Goal: Register for event/course

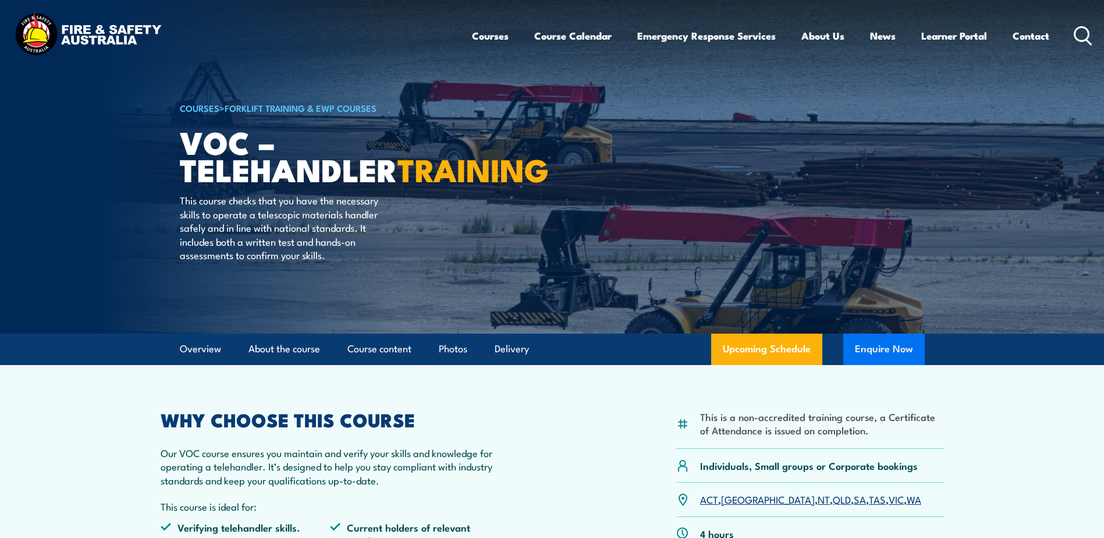
click at [871, 340] on button "Enquire Now" at bounding box center [883, 348] width 81 height 31
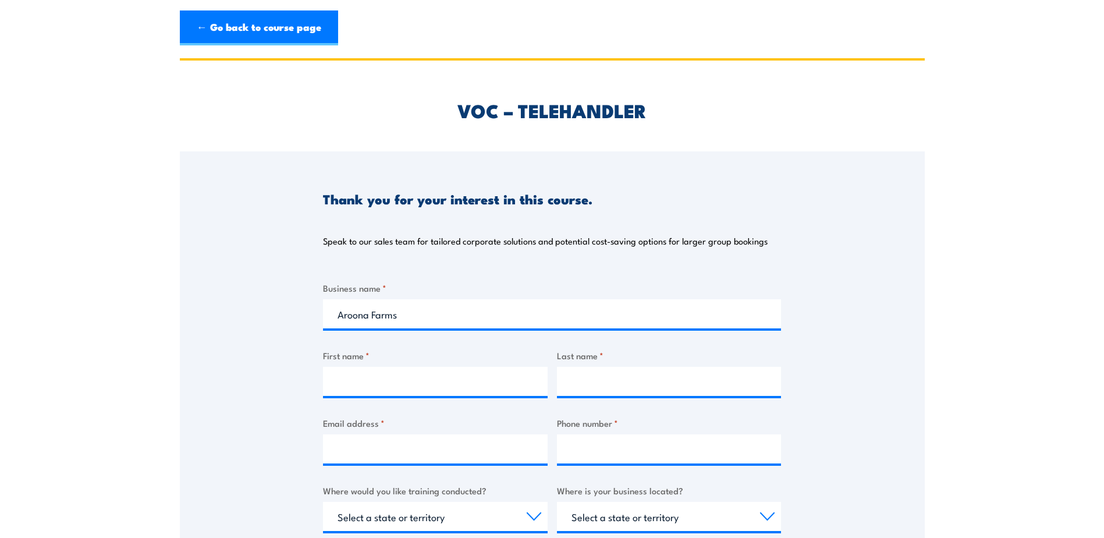
type input "Aroona Farms"
click at [405, 399] on div "Business name * Aroona Farms First name * Last name * Email address * Phone num…" at bounding box center [552, 500] width 458 height 438
drag, startPoint x: 409, startPoint y: 392, endPoint x: 409, endPoint y: 385, distance: 7.0
click at [409, 385] on input "First name *" at bounding box center [435, 381] width 225 height 29
type input "[PERSON_NAME]"
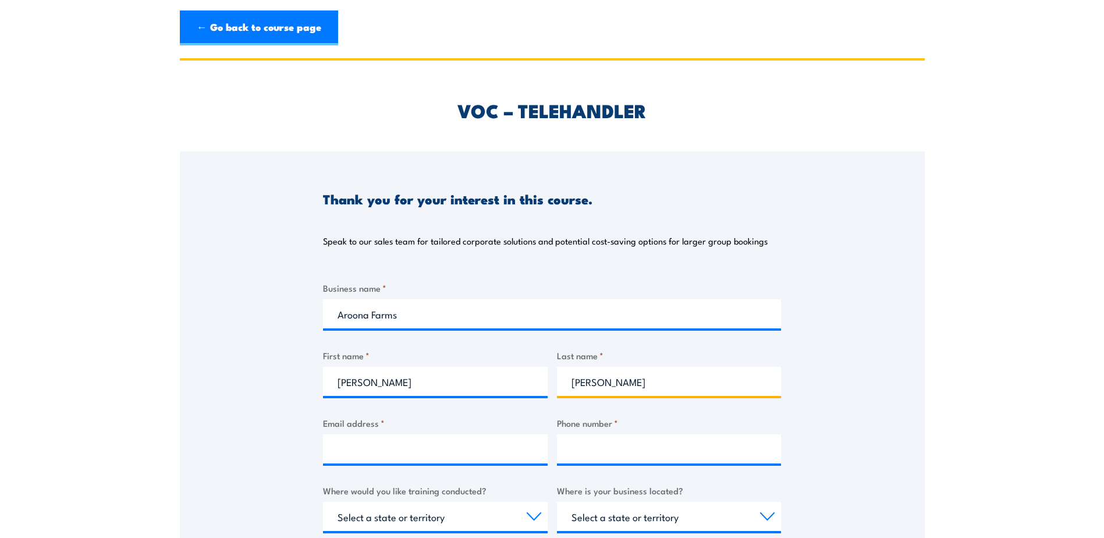
type input "[PERSON_NAME]"
click at [410, 436] on input "Email address *" at bounding box center [435, 448] width 225 height 29
type input "[PERSON_NAME][EMAIL_ADDRESS][DOMAIN_NAME]"
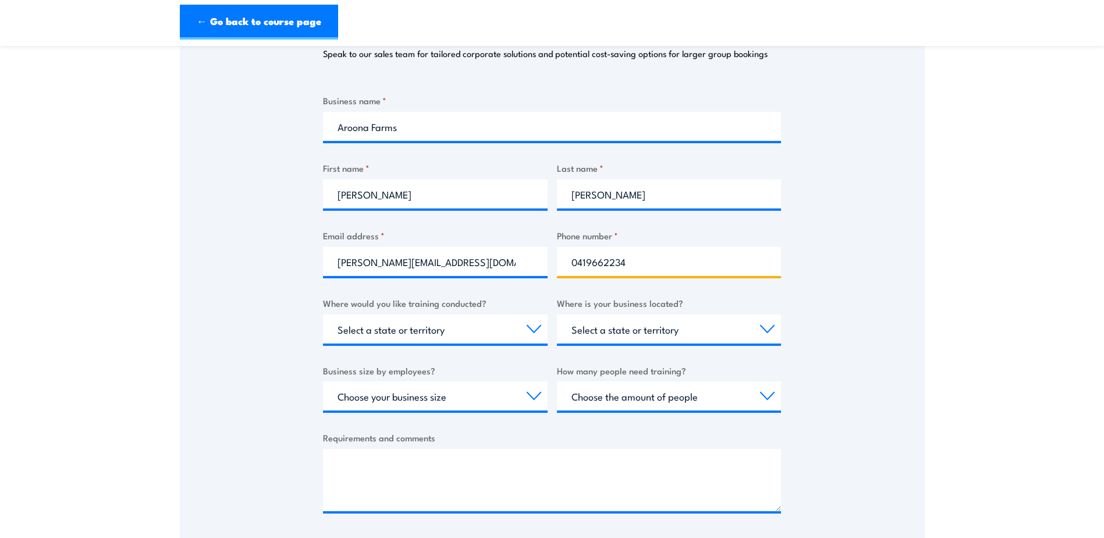
scroll to position [233, 0]
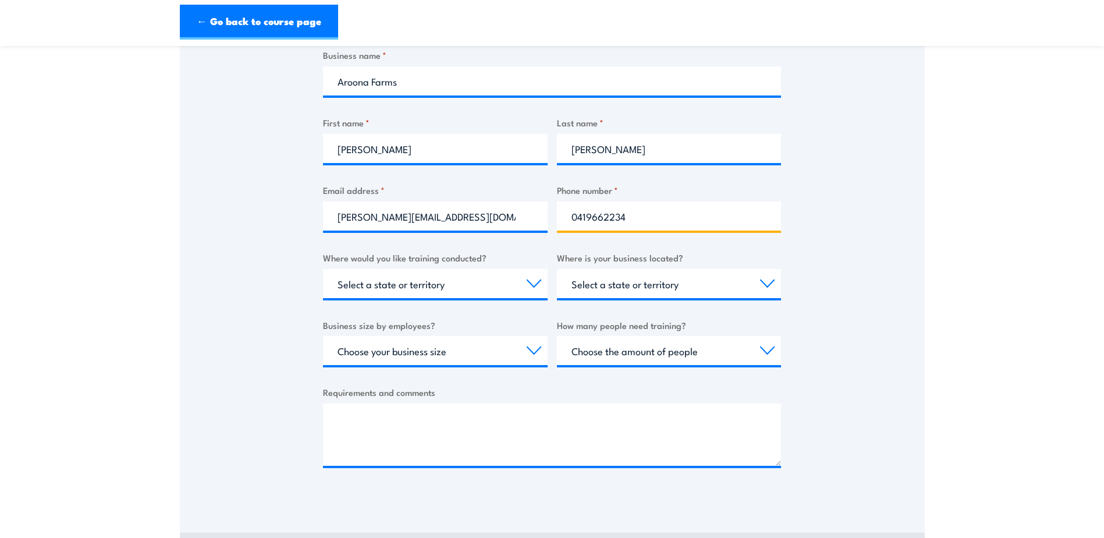
type input "0419662234"
click at [452, 274] on select "Select a state or territory Nationally - multiple locations [GEOGRAPHIC_DATA] […" at bounding box center [435, 283] width 225 height 29
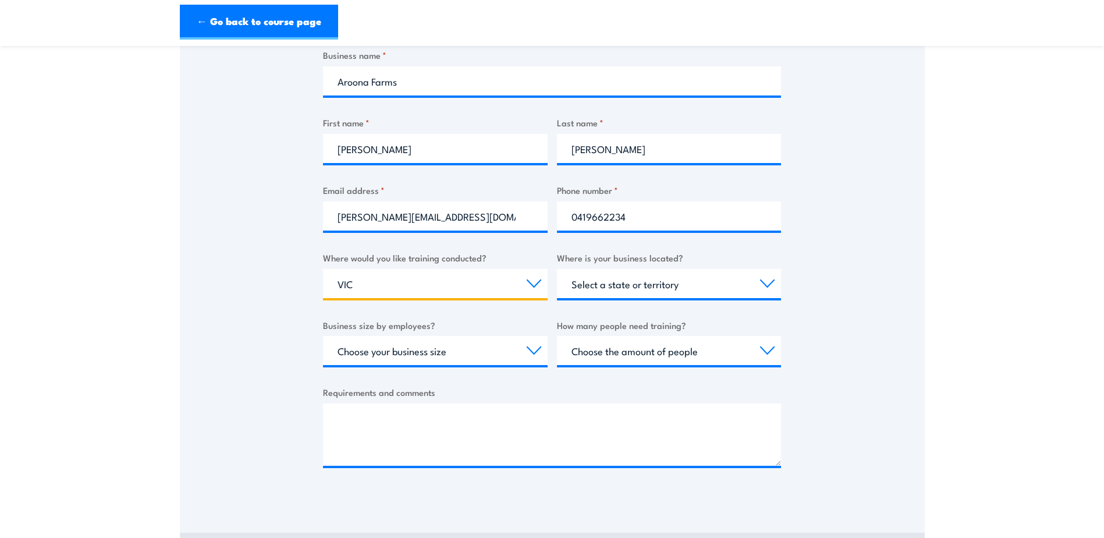
click at [323, 269] on select "Select a state or territory Nationally - multiple locations [GEOGRAPHIC_DATA] […" at bounding box center [435, 283] width 225 height 29
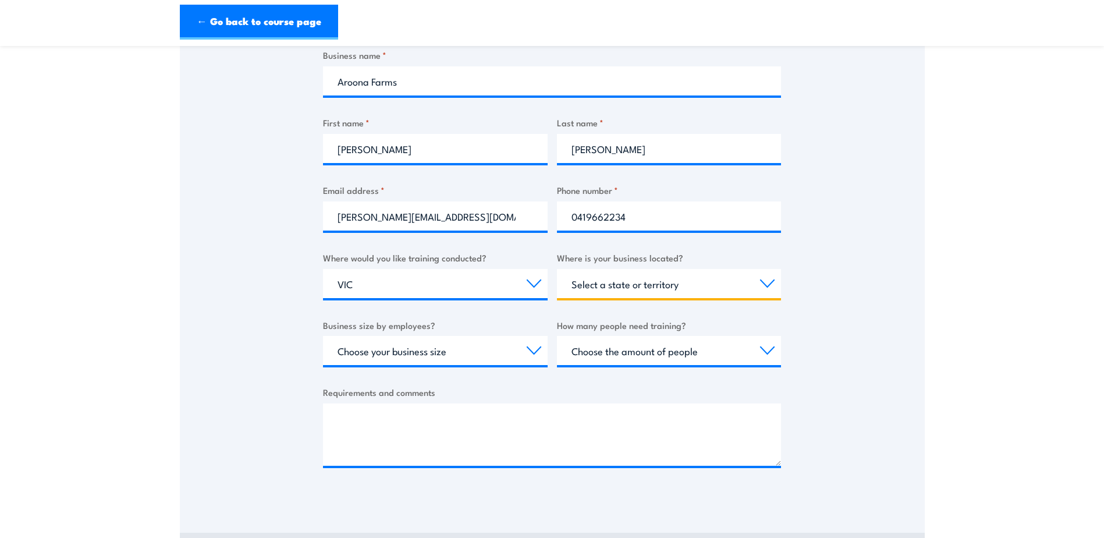
click at [616, 294] on select "Select a state or territory [GEOGRAPHIC_DATA] [GEOGRAPHIC_DATA] [GEOGRAPHIC_DAT…" at bounding box center [669, 283] width 225 height 29
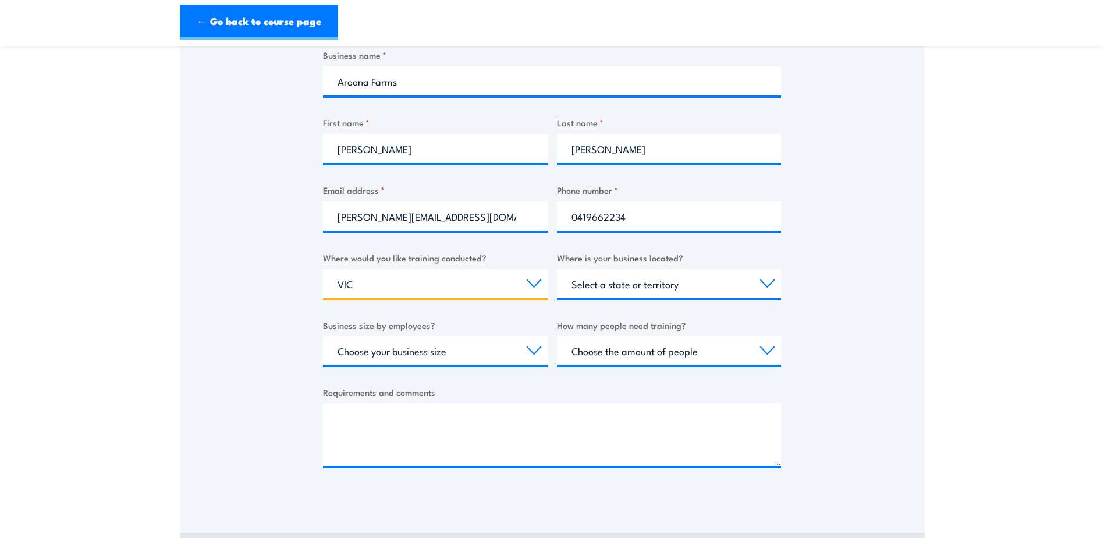
click at [482, 279] on select "Select a state or territory Nationally - multiple locations [GEOGRAPHIC_DATA] […" at bounding box center [435, 283] width 225 height 29
select select "SA"
click at [323, 269] on select "Select a state or territory Nationally - multiple locations [GEOGRAPHIC_DATA] […" at bounding box center [435, 283] width 225 height 29
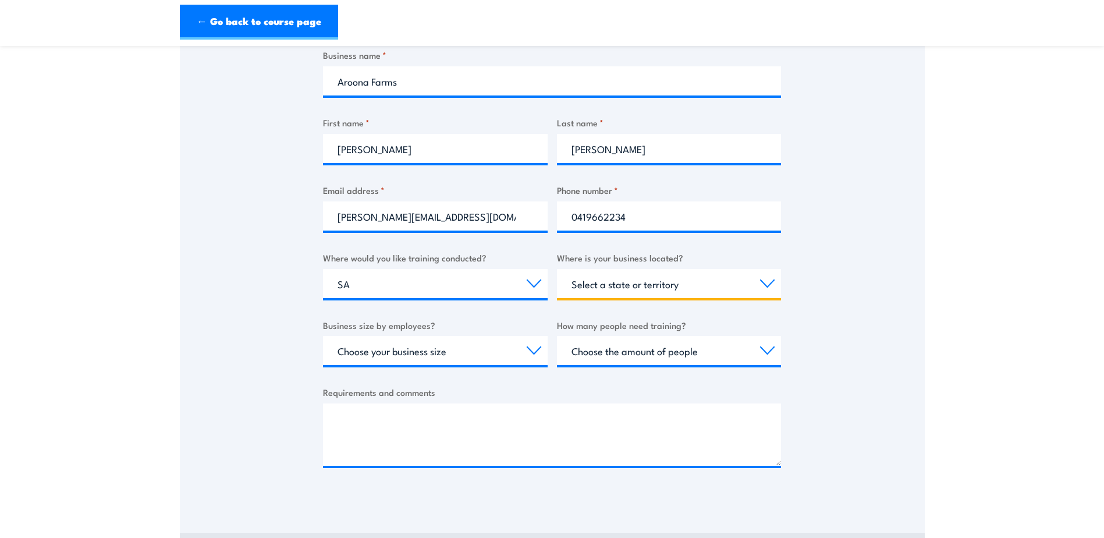
click at [702, 279] on select "Select a state or territory [GEOGRAPHIC_DATA] [GEOGRAPHIC_DATA] [GEOGRAPHIC_DAT…" at bounding box center [669, 283] width 225 height 29
select select "SA"
click at [557, 269] on select "Select a state or territory [GEOGRAPHIC_DATA] [GEOGRAPHIC_DATA] [GEOGRAPHIC_DAT…" at bounding box center [669, 283] width 225 height 29
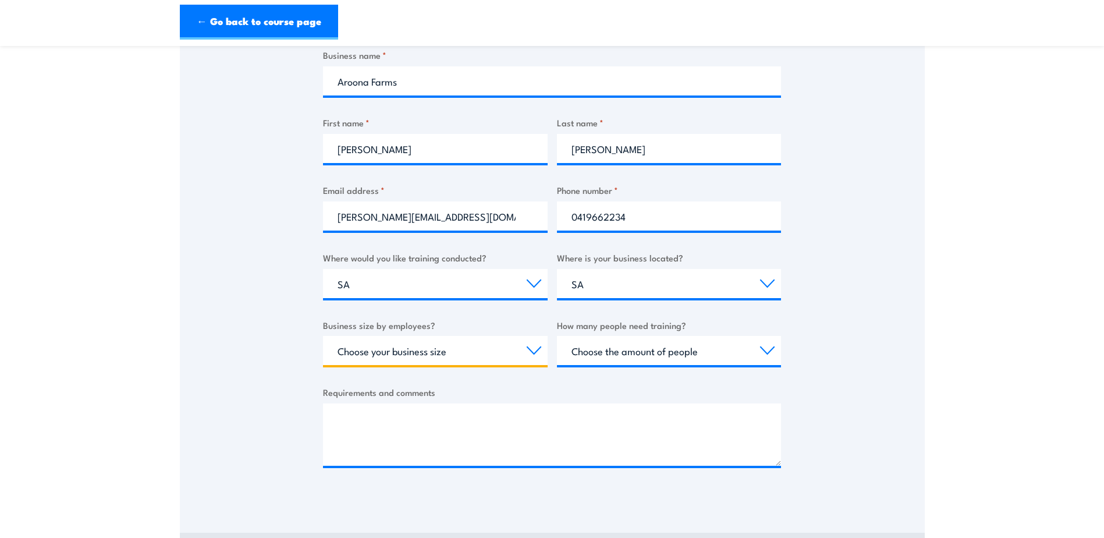
click at [507, 357] on select "Choose your business size 1 to 19 20 to 199 200+" at bounding box center [435, 350] width 225 height 29
select select "1 to 19"
click at [323, 336] on select "Choose your business size 1 to 19 20 to 199 200+" at bounding box center [435, 350] width 225 height 29
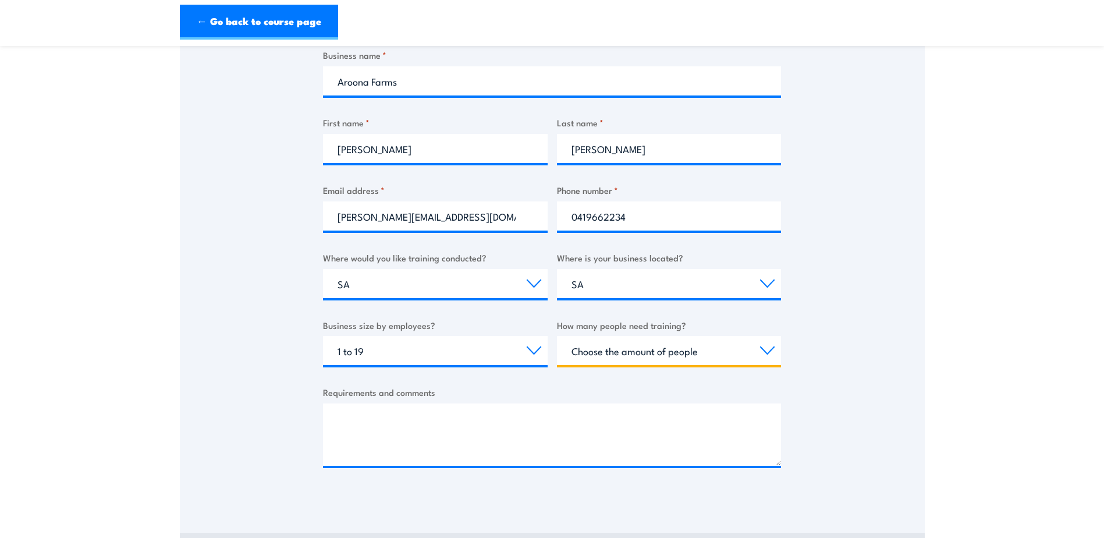
click at [632, 351] on select "Choose the amount of people 1 to 4 5 to 19 20+" at bounding box center [669, 350] width 225 height 29
select select "5 to 19"
click at [557, 336] on select "Choose the amount of people 1 to 4 5 to 19 20+" at bounding box center [669, 350] width 225 height 29
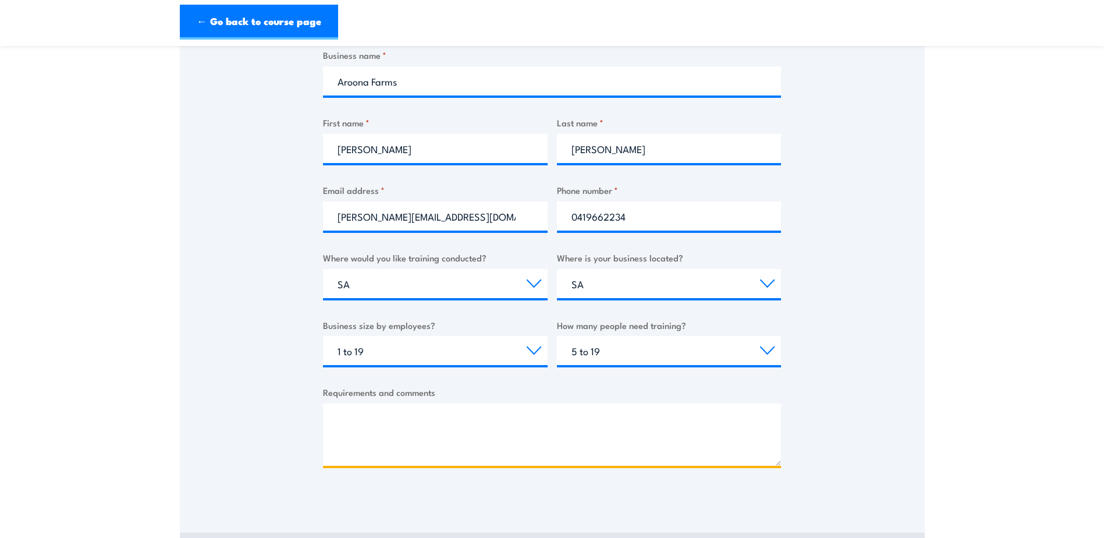
click at [496, 434] on textarea "Requirements and comments" at bounding box center [552, 434] width 458 height 62
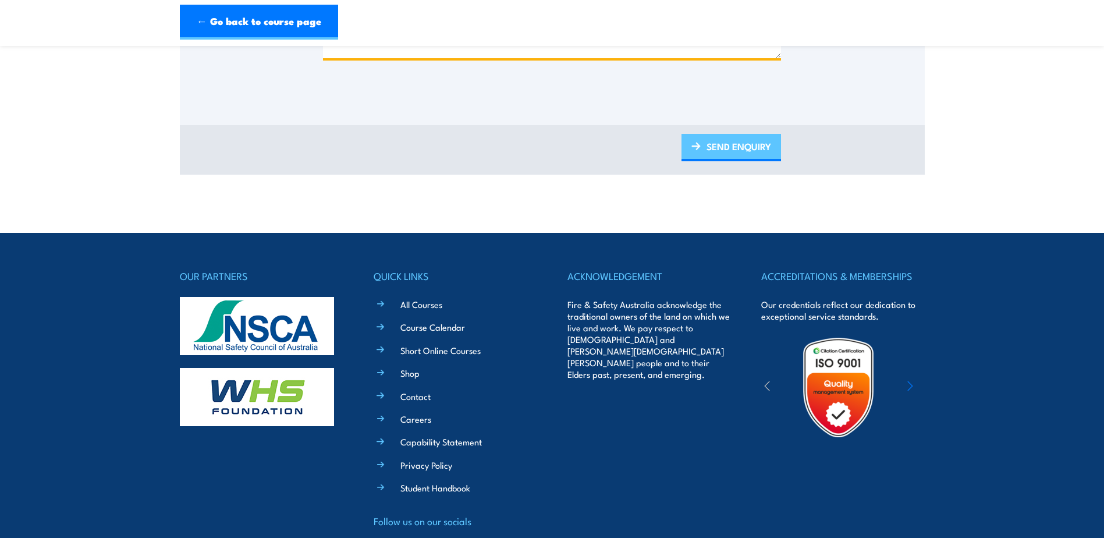
type textarea "VIC and SA training"
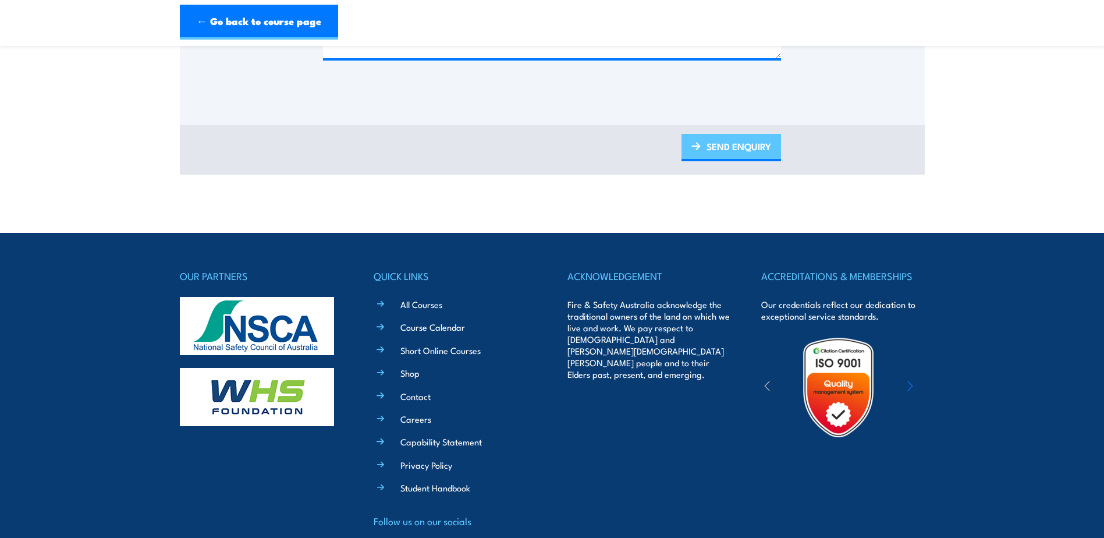
click at [746, 151] on link "SEND ENQUIRY" at bounding box center [732, 147] width 100 height 27
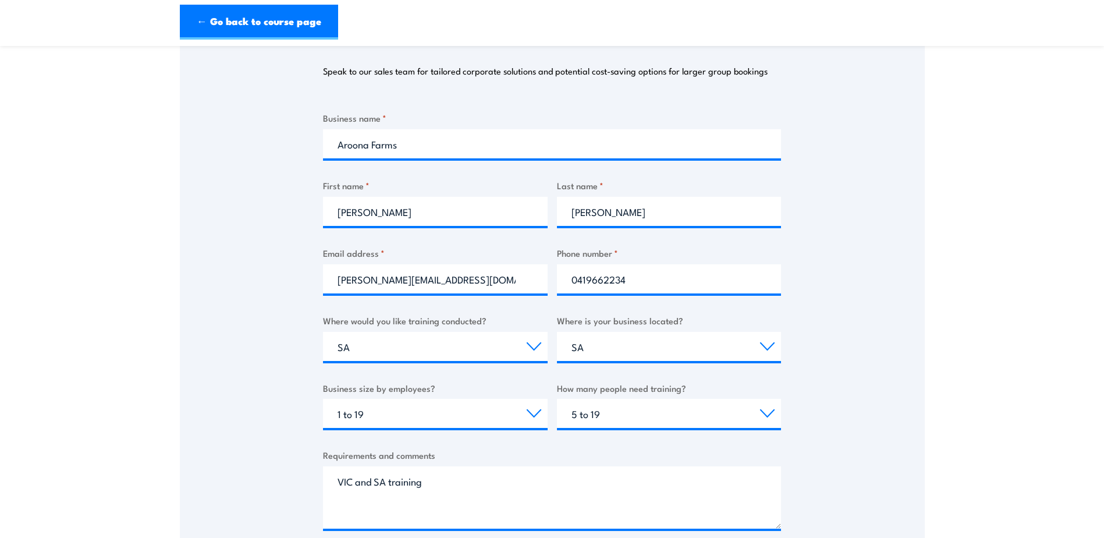
scroll to position [291, 0]
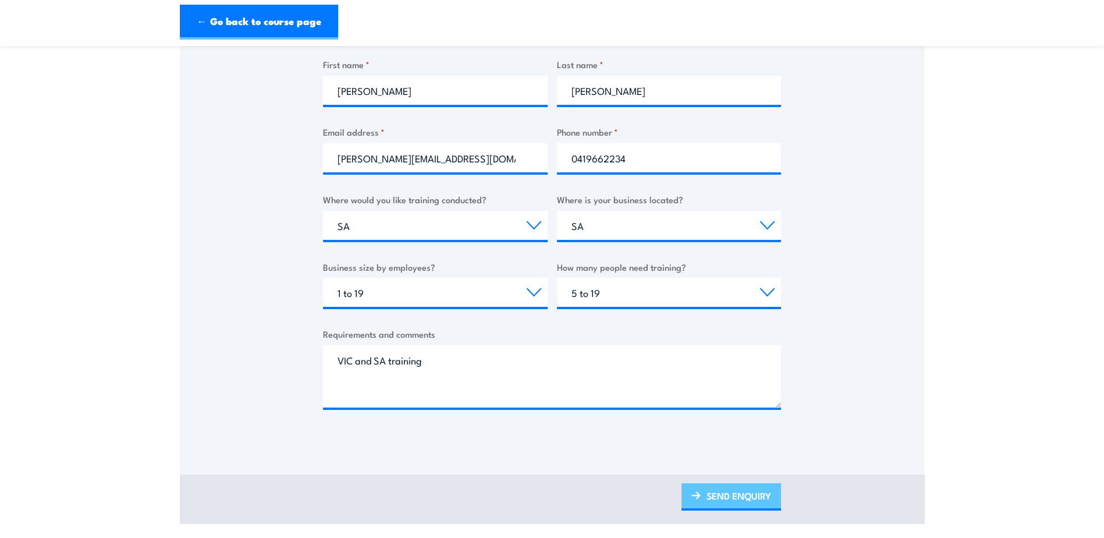
click at [716, 499] on link "SEND ENQUIRY" at bounding box center [732, 496] width 100 height 27
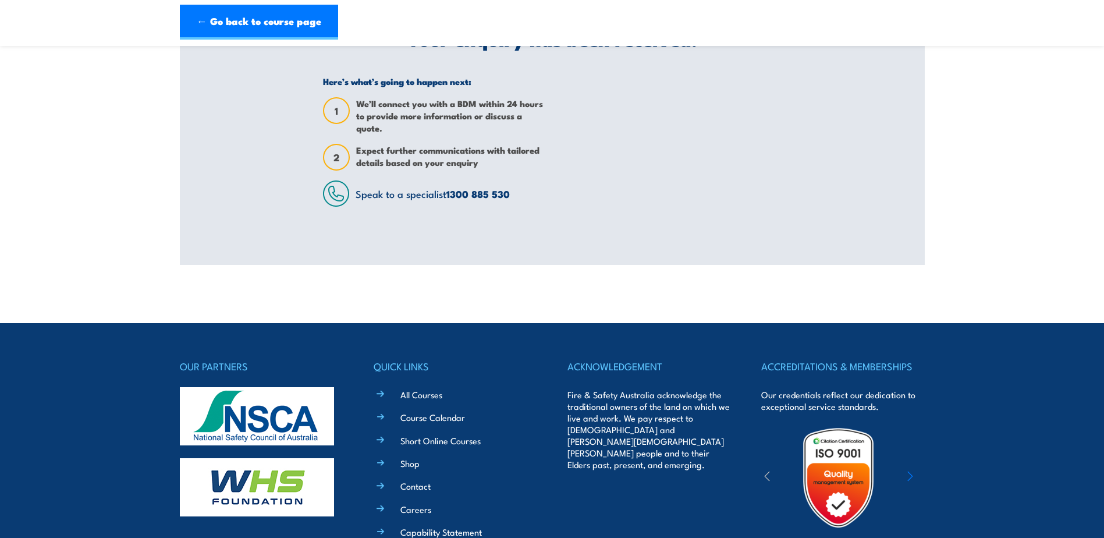
scroll to position [0, 0]
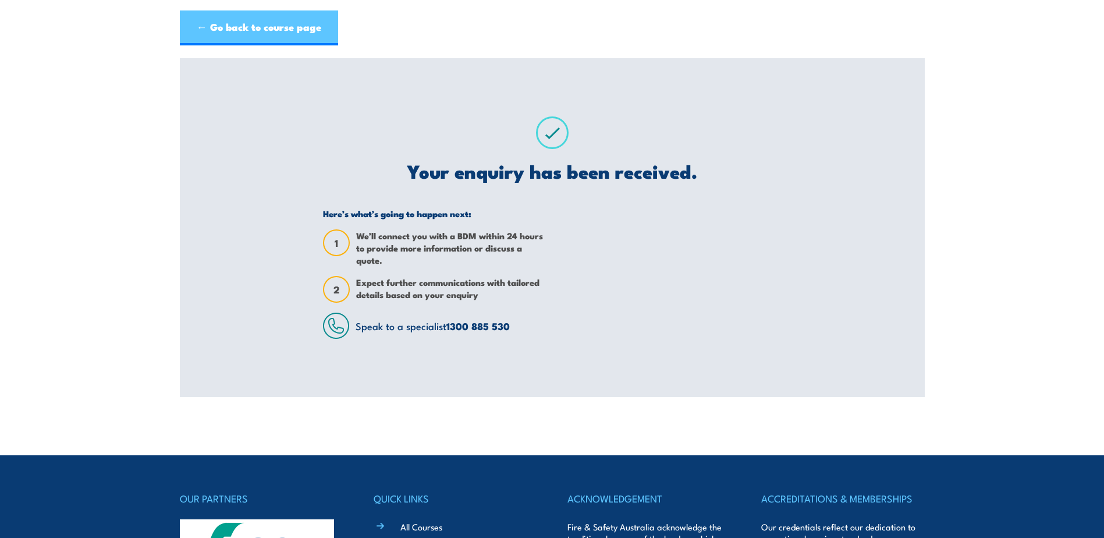
click at [262, 30] on link "← Go back to course page" at bounding box center [259, 27] width 158 height 35
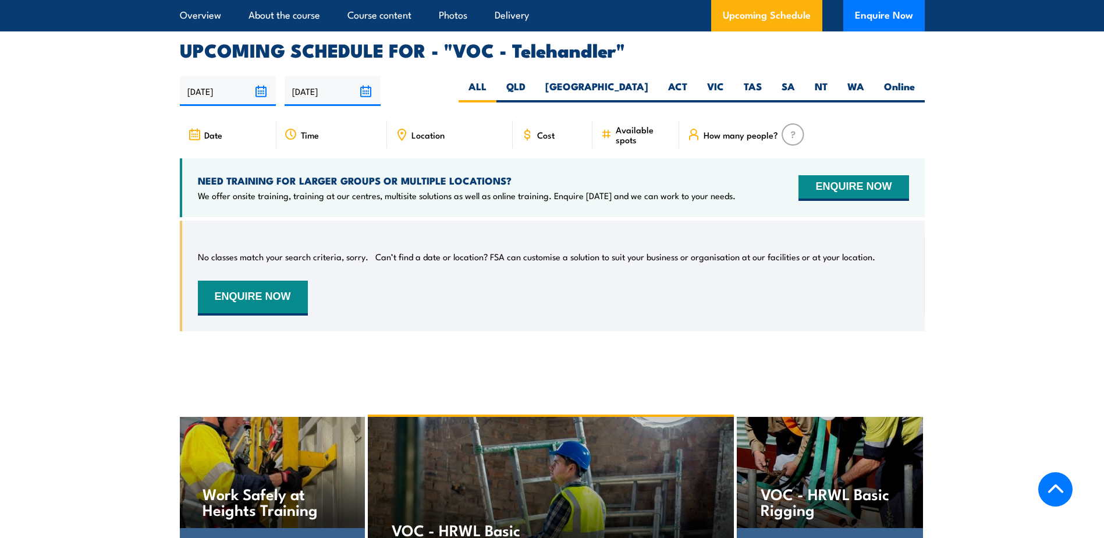
scroll to position [1721, 0]
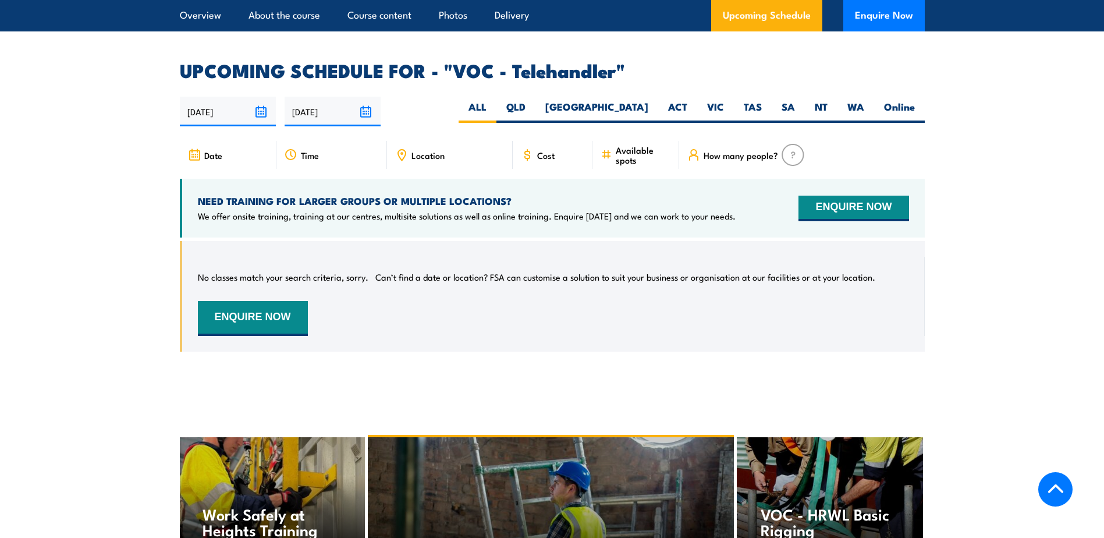
click at [555, 162] on div "Cost" at bounding box center [553, 155] width 80 height 28
click at [542, 151] on span "Cost" at bounding box center [545, 155] width 17 height 10
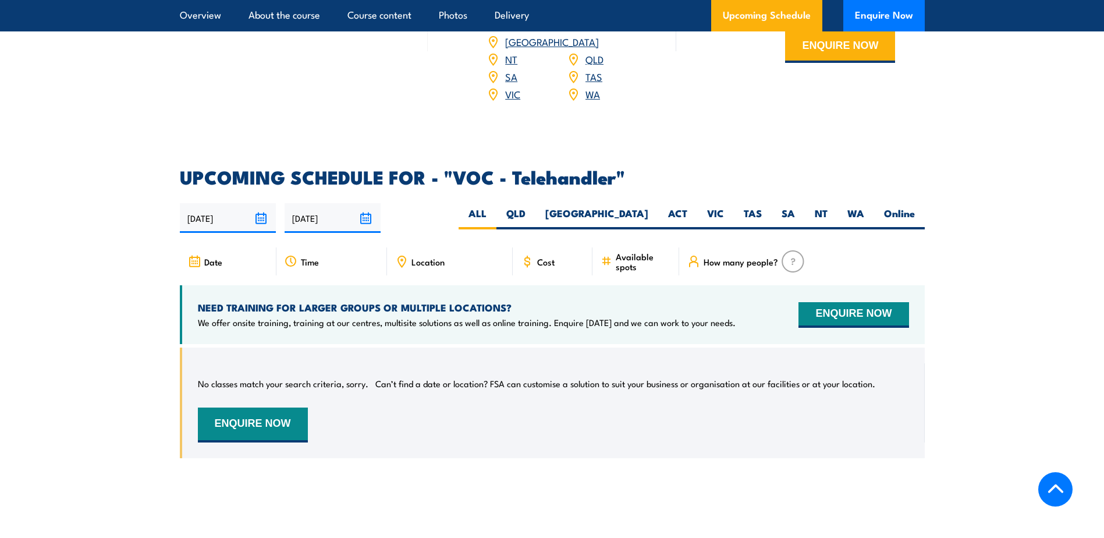
scroll to position [1605, 0]
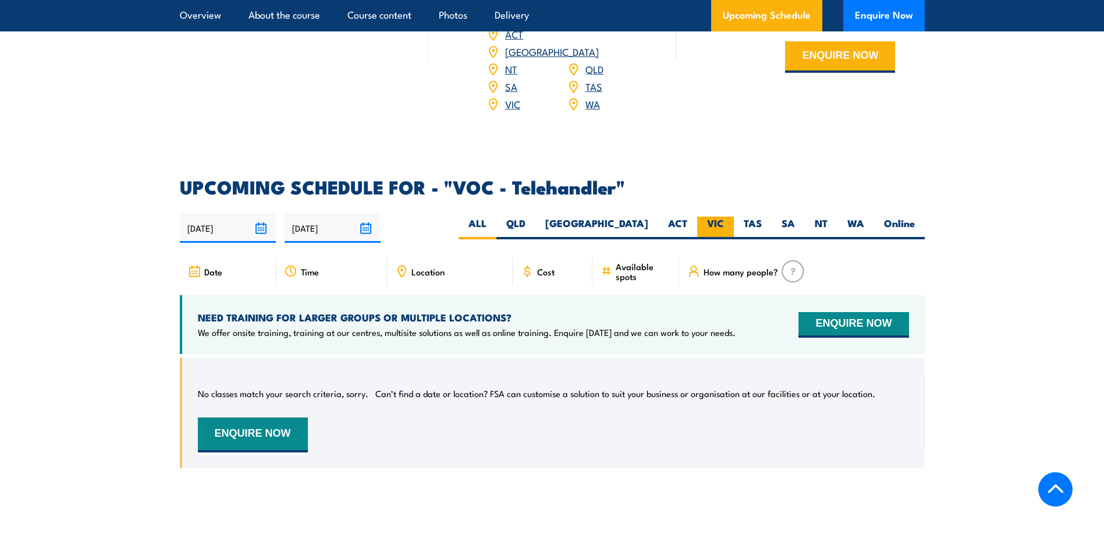
click at [708, 216] on label "VIC" at bounding box center [715, 227] width 37 height 23
click at [724, 216] on input "VIC" at bounding box center [728, 220] width 8 height 8
radio input "true"
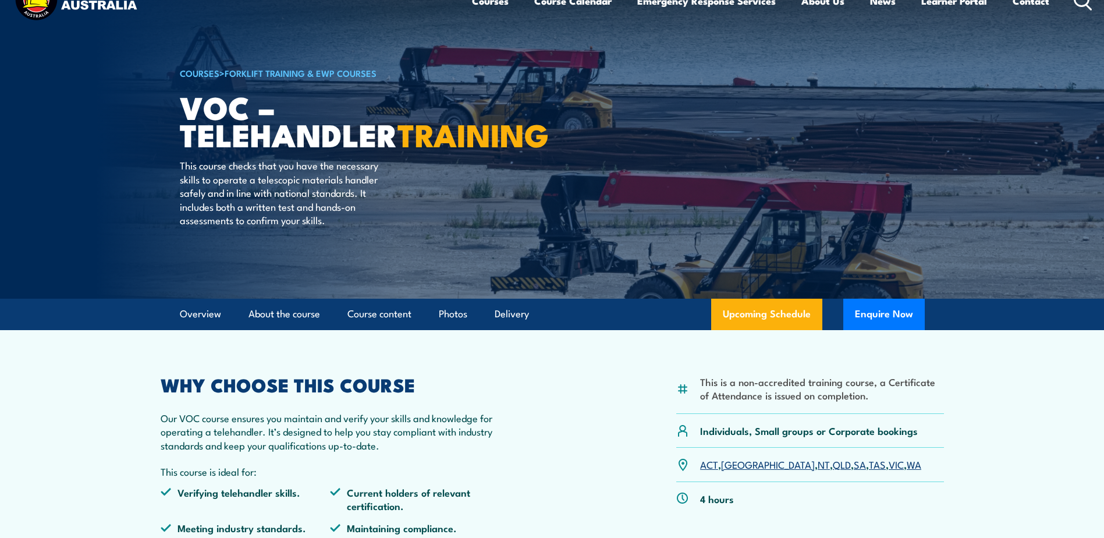
scroll to position [33, 0]
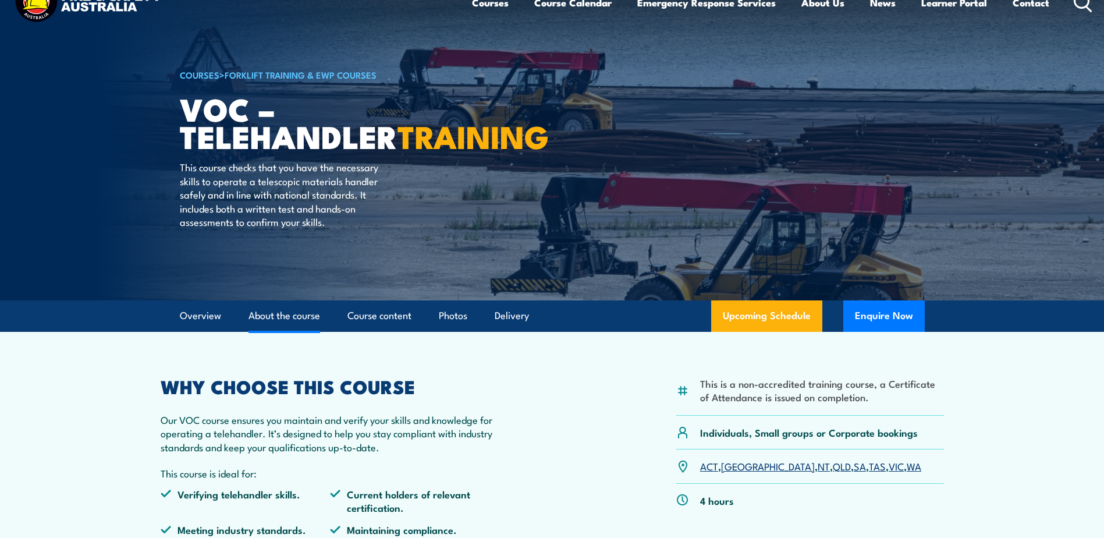
click at [283, 318] on link "About the course" at bounding box center [285, 315] width 72 height 31
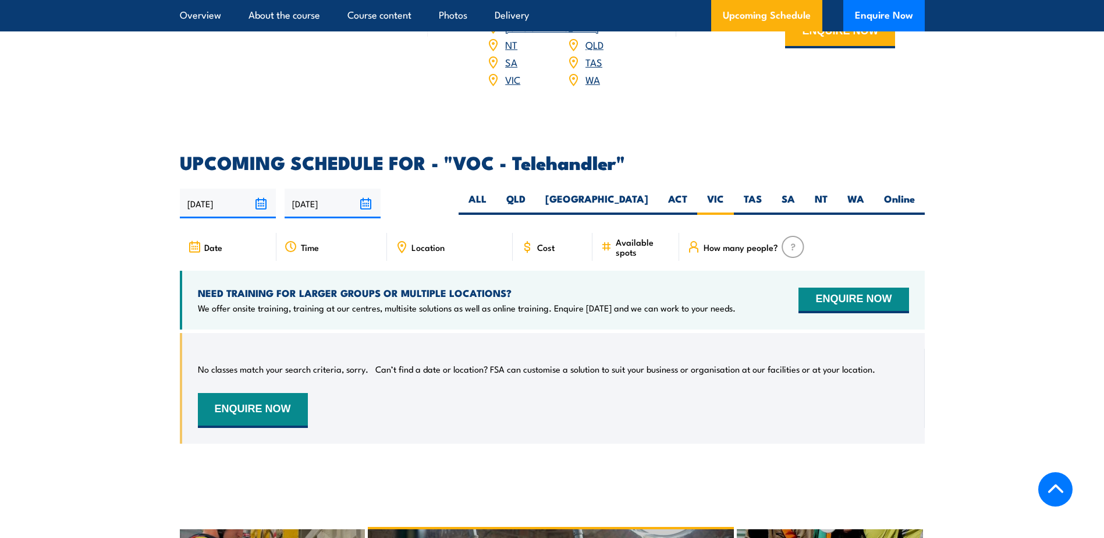
scroll to position [1640, 0]
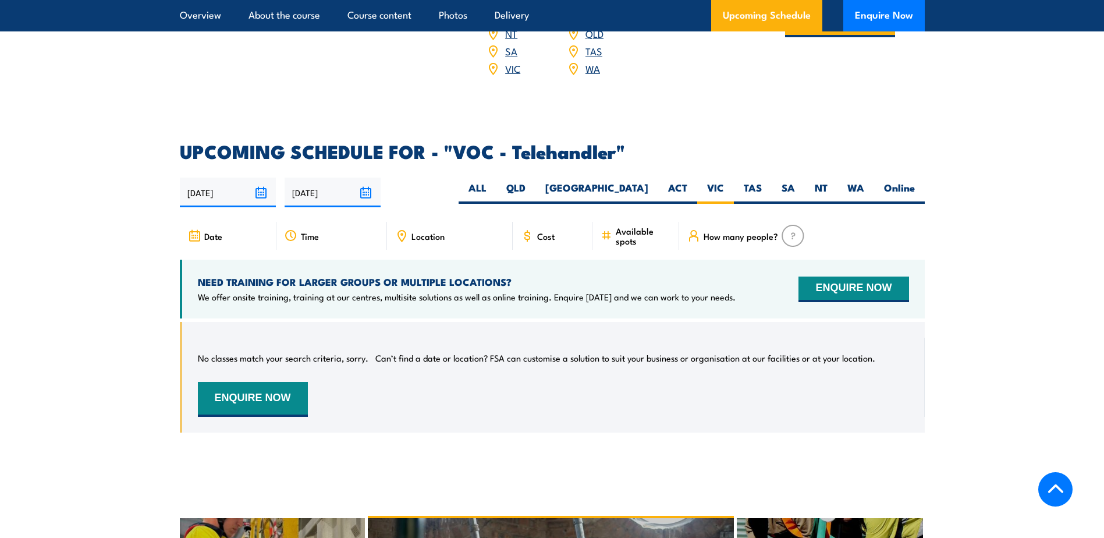
click at [332, 235] on div "Time" at bounding box center [331, 236] width 111 height 28
click at [236, 243] on div "Date" at bounding box center [228, 236] width 97 height 28
click at [446, 240] on div "Location" at bounding box center [450, 236] width 126 height 28
click at [548, 237] on span "Cost" at bounding box center [545, 236] width 17 height 10
click at [635, 237] on span "Available spots" at bounding box center [643, 236] width 55 height 20
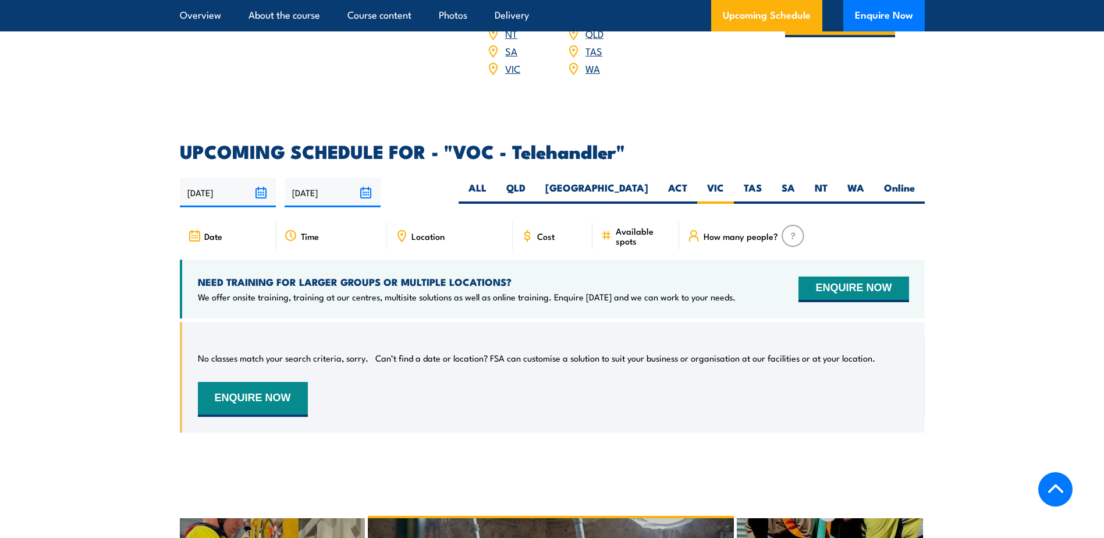
click at [701, 236] on div "How many people?" at bounding box center [801, 236] width 245 height 28
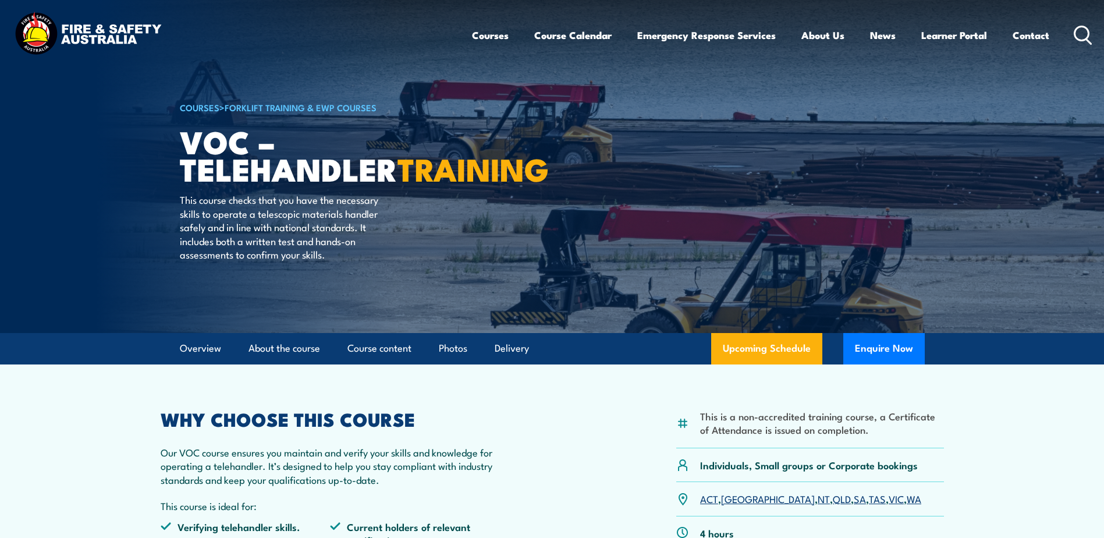
scroll to position [0, 0]
